Goal: Information Seeking & Learning: Learn about a topic

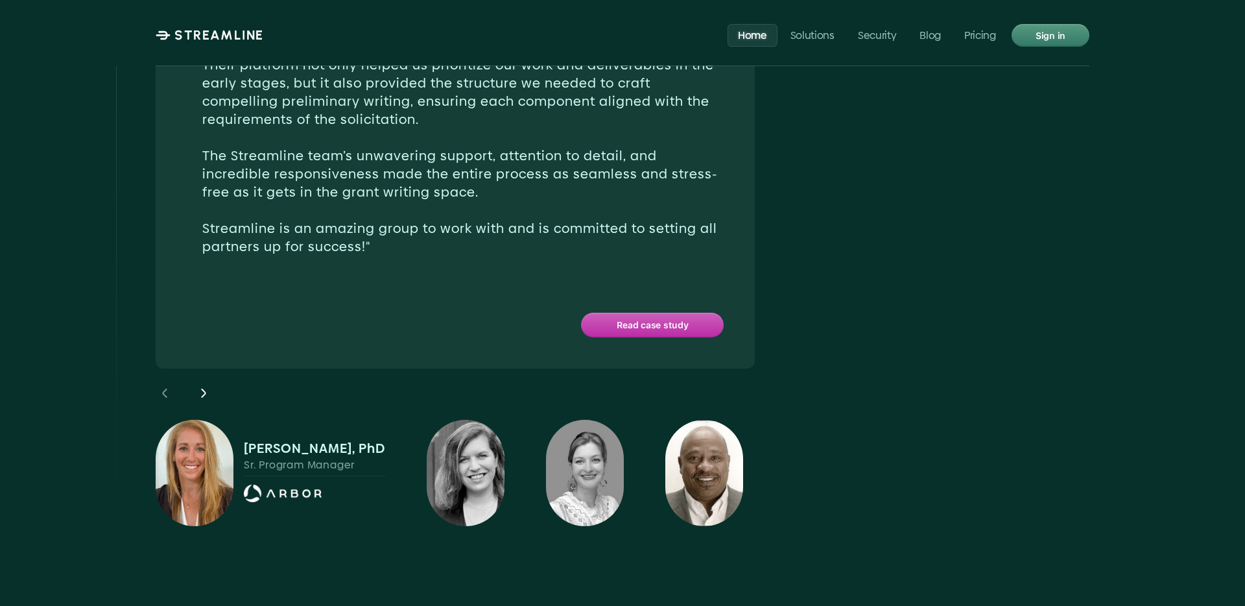
scroll to position [3911, 0]
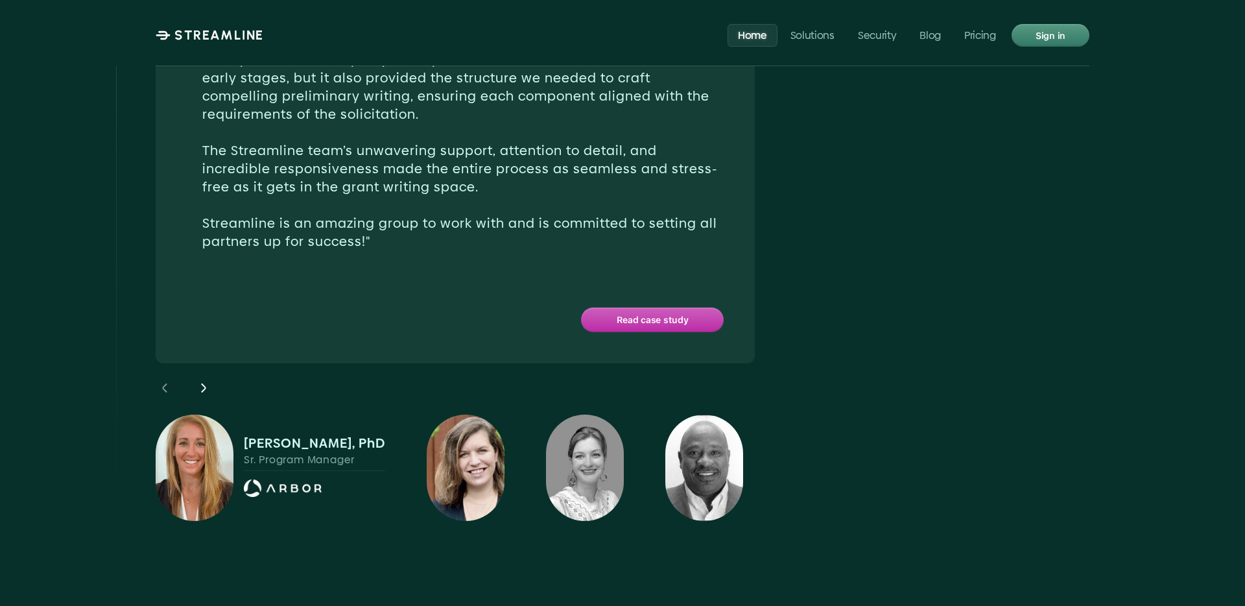
click at [460, 414] on img at bounding box center [466, 467] width 78 height 106
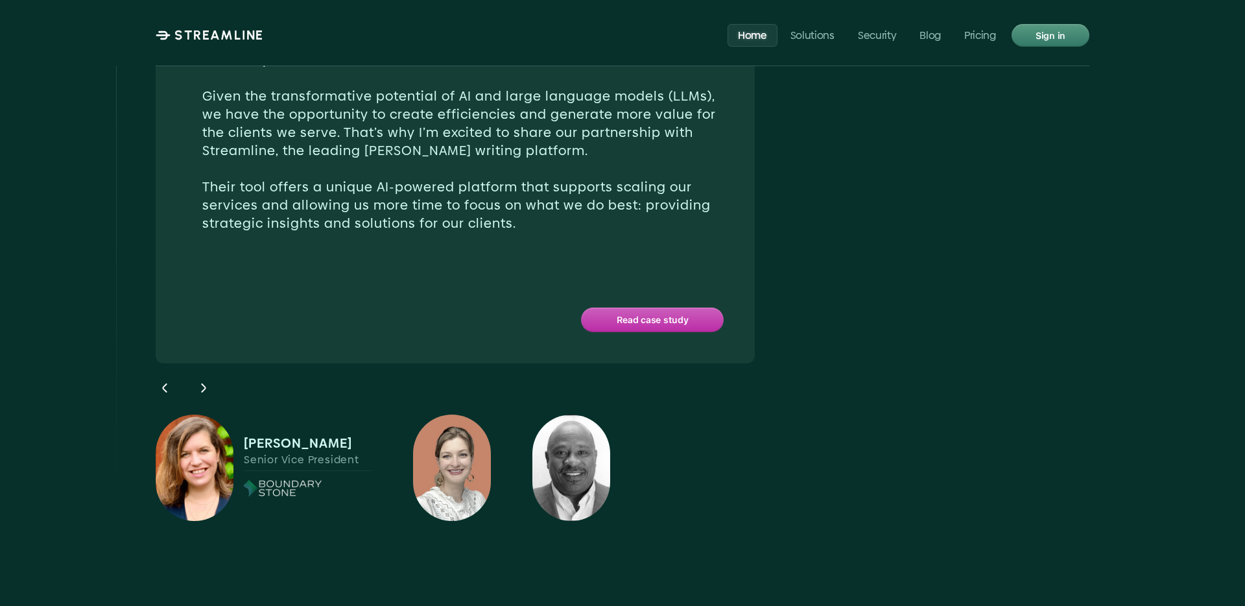
click at [460, 414] on img at bounding box center [452, 467] width 78 height 106
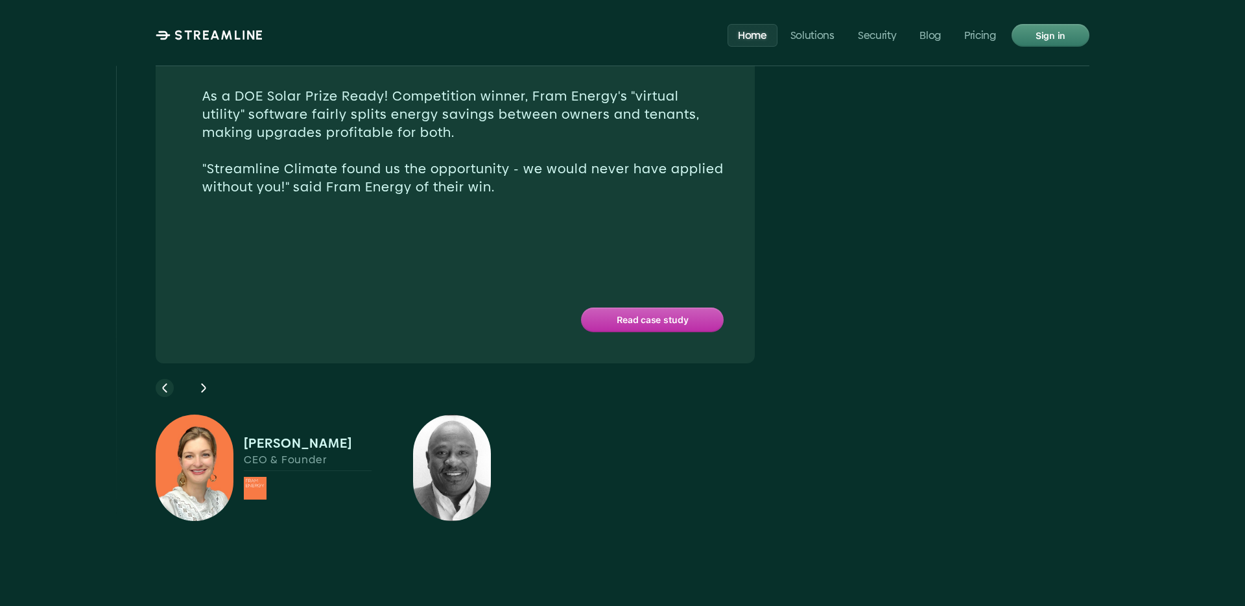
click at [160, 380] on icon at bounding box center [165, 388] width 16 height 16
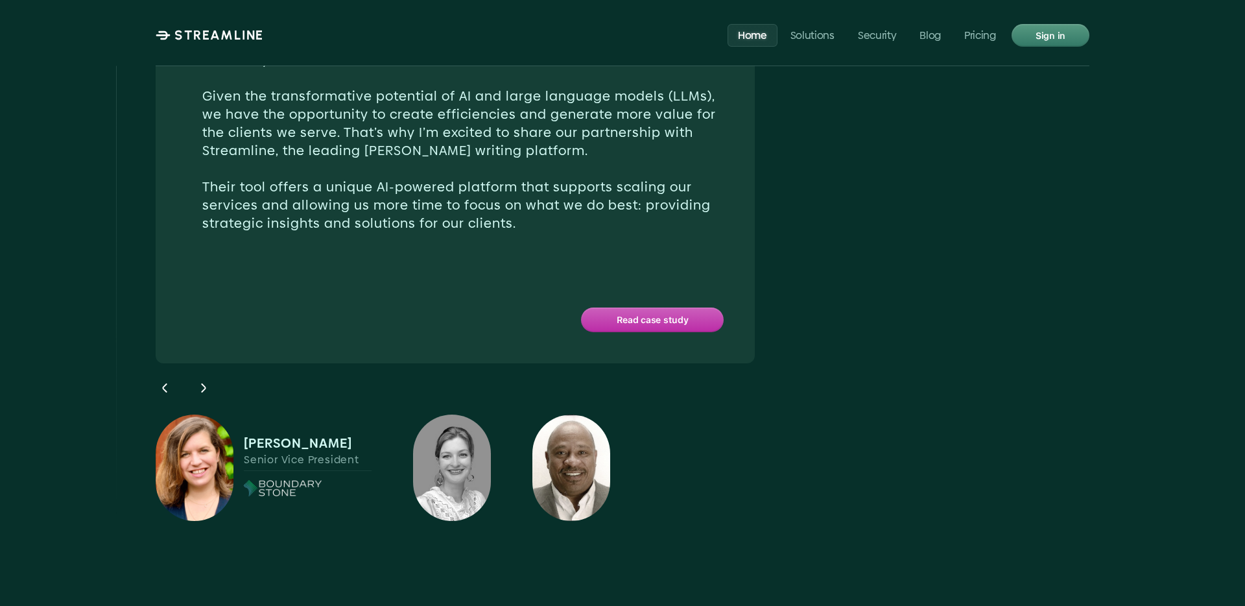
click at [563, 414] on img at bounding box center [571, 467] width 78 height 106
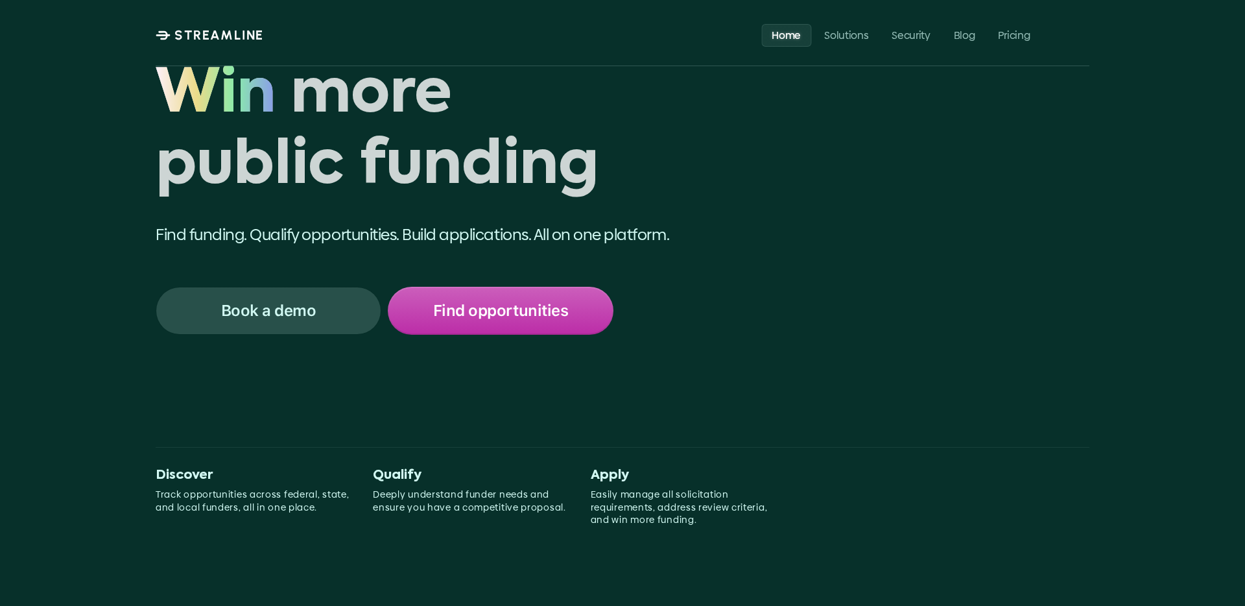
scroll to position [0, 0]
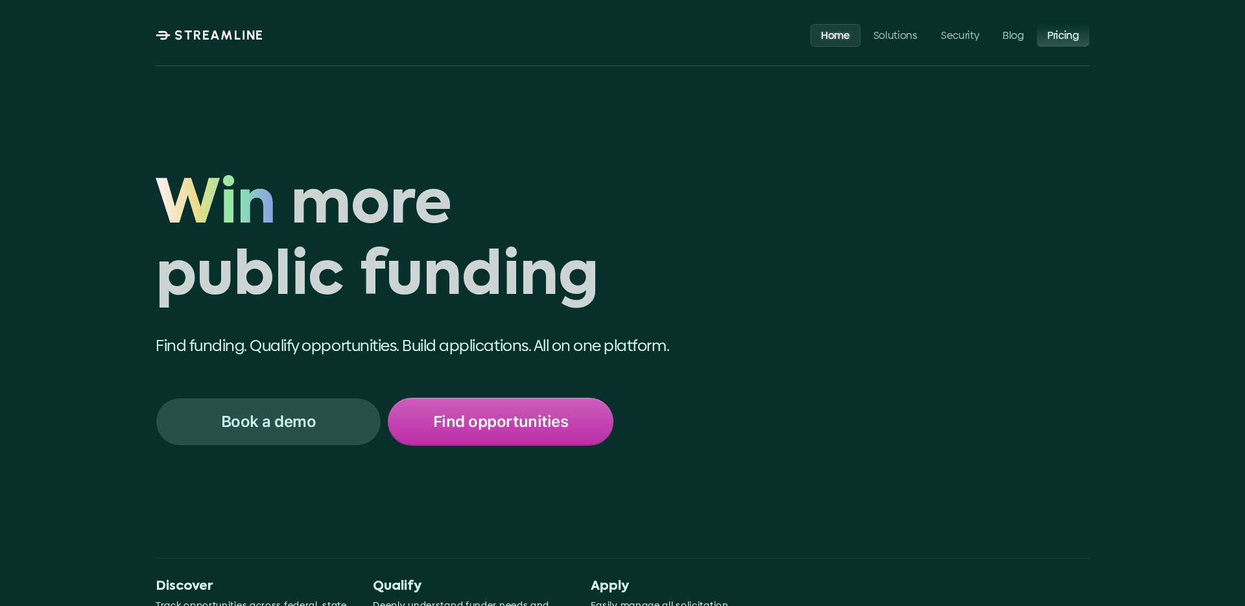
click at [1070, 34] on p "Pricing" at bounding box center [1063, 35] width 32 height 12
